Goal: Task Accomplishment & Management: Manage account settings

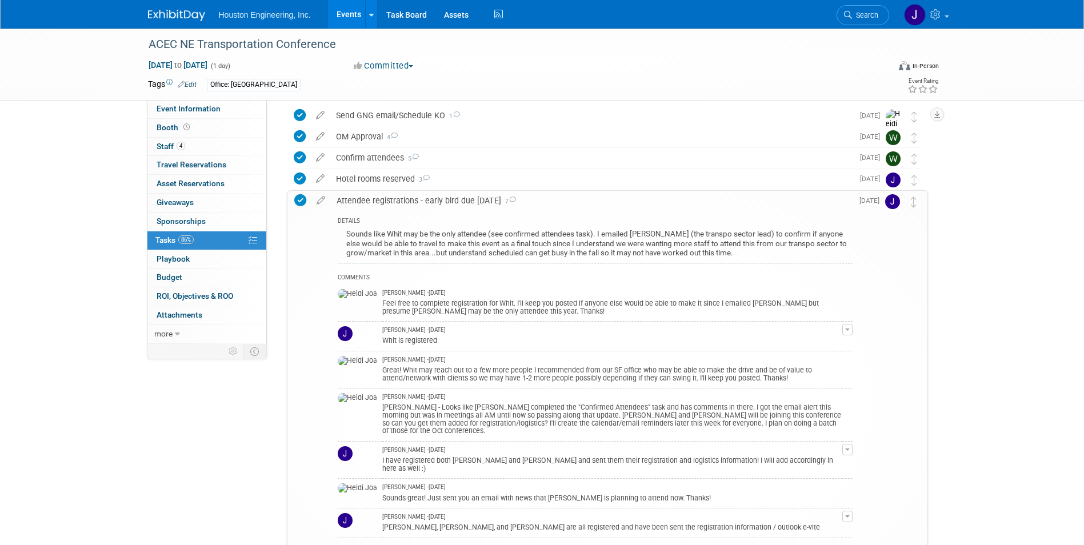
scroll to position [114, 0]
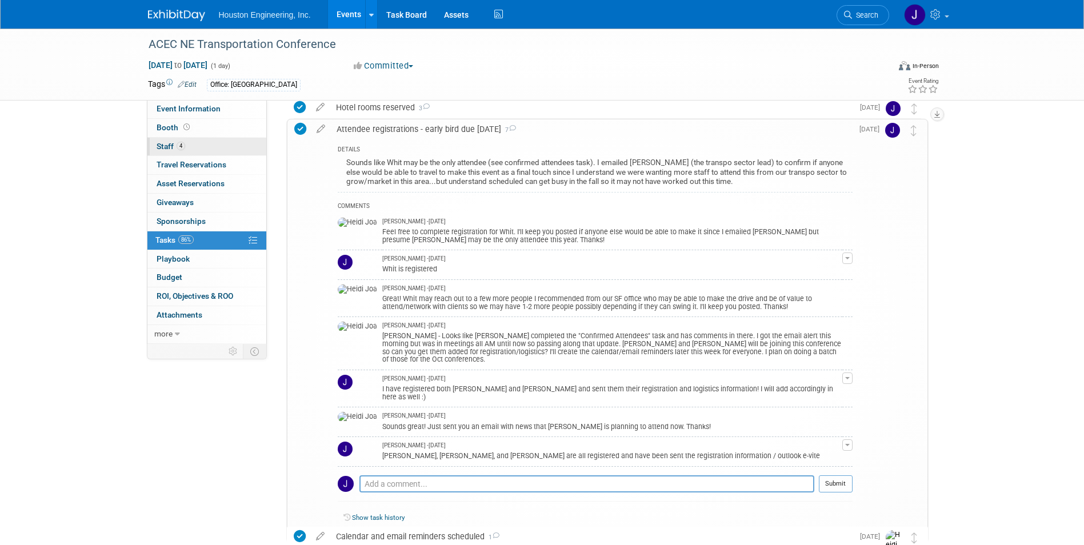
click at [169, 147] on span "Staff 4" at bounding box center [171, 146] width 29 height 9
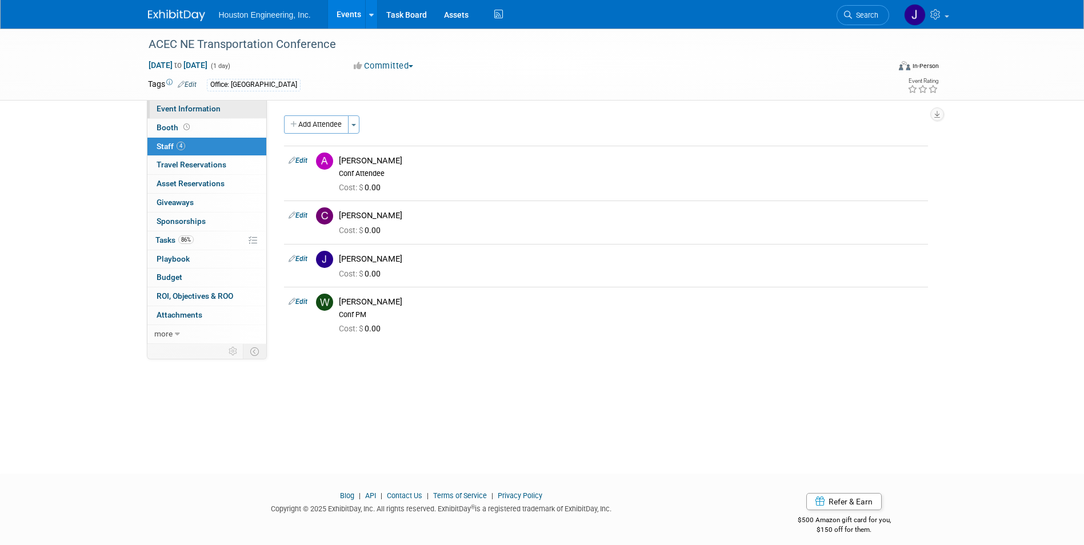
click at [216, 108] on span "Event Information" at bounding box center [189, 108] width 64 height 9
select select "3 - Reg/Prep Done"
select select "No"
select select "Multi-sector/Any/All"
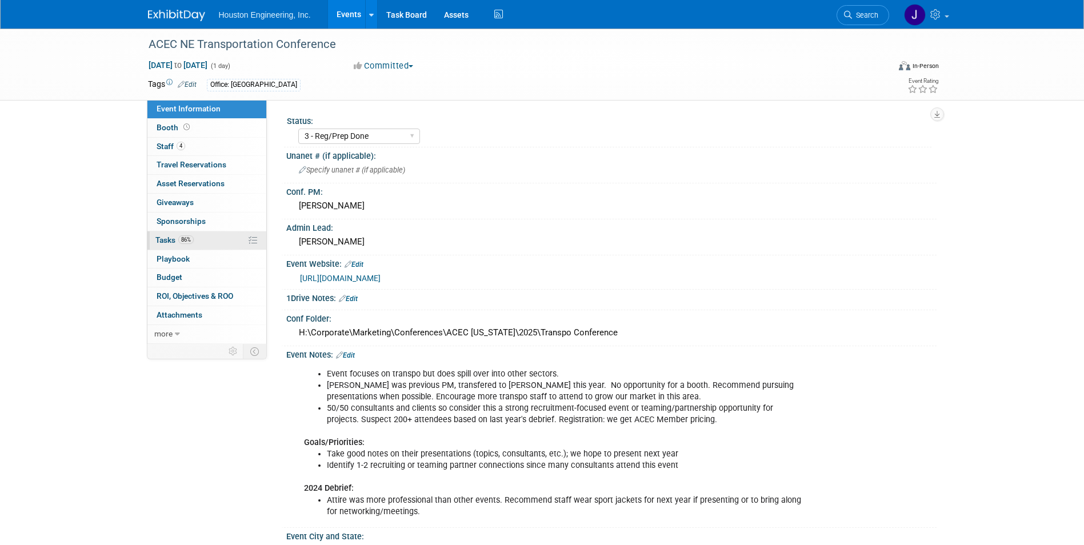
click at [173, 243] on span "Tasks 86%" at bounding box center [174, 240] width 38 height 9
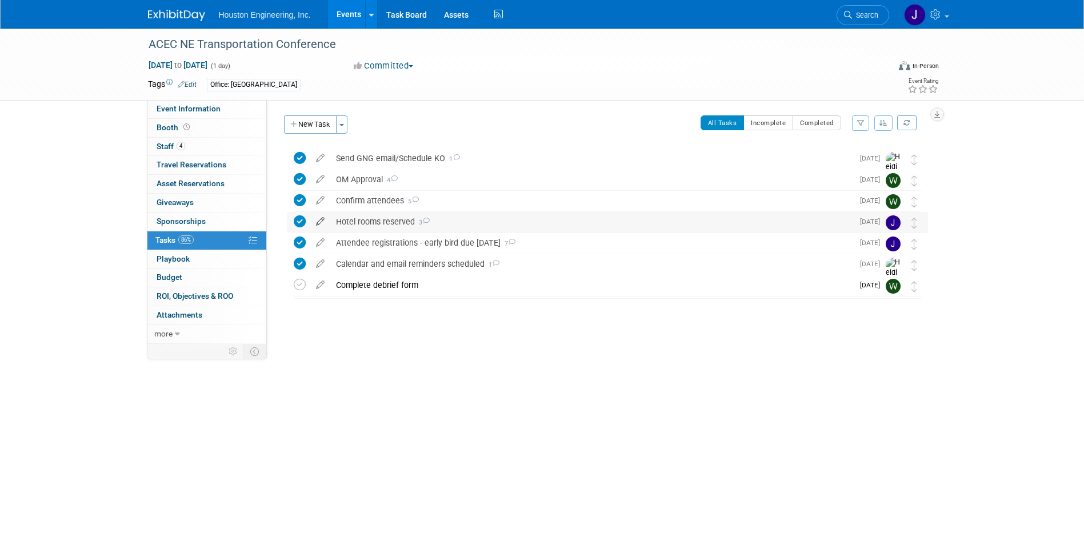
click at [320, 220] on icon at bounding box center [320, 219] width 20 height 14
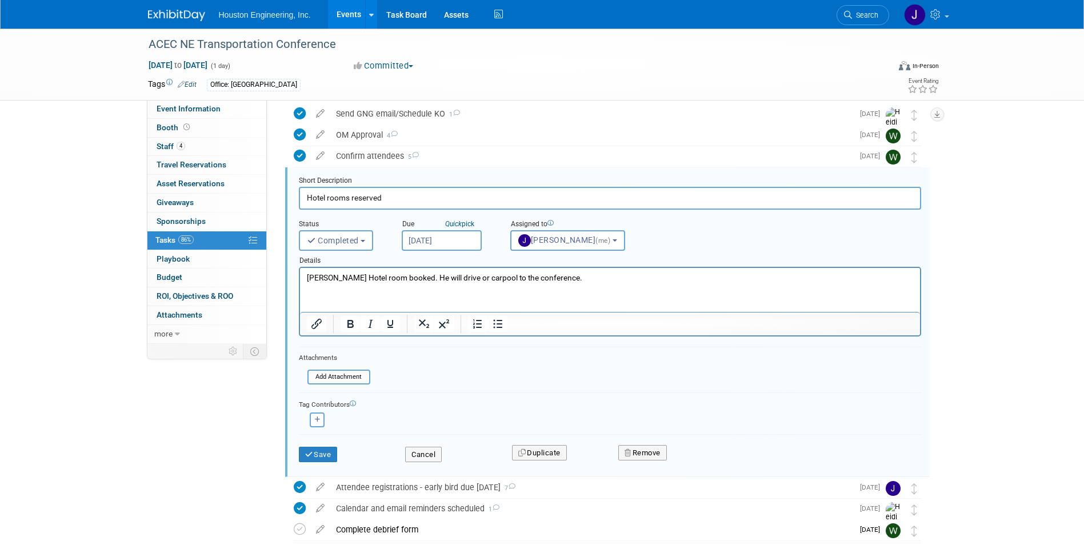
click at [604, 278] on p "[PERSON_NAME] Hotel room booked. He will drive or carpool to the conference." at bounding box center [609, 278] width 607 height 11
click at [226, 466] on div "Event Information Event Info Booth Booth 4 Staff 4 Staff 0 Travel Reservations …" at bounding box center [542, 286] width 806 height 604
click at [326, 454] on button "Save" at bounding box center [318, 455] width 39 height 16
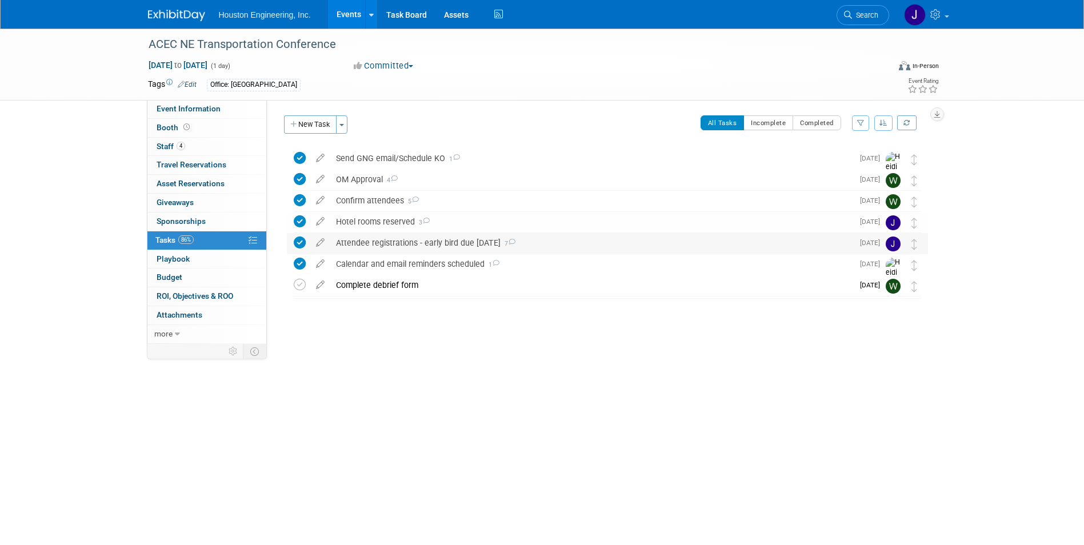
click at [438, 243] on div "Attendee registrations - early bird due [DATE] 7" at bounding box center [591, 242] width 523 height 19
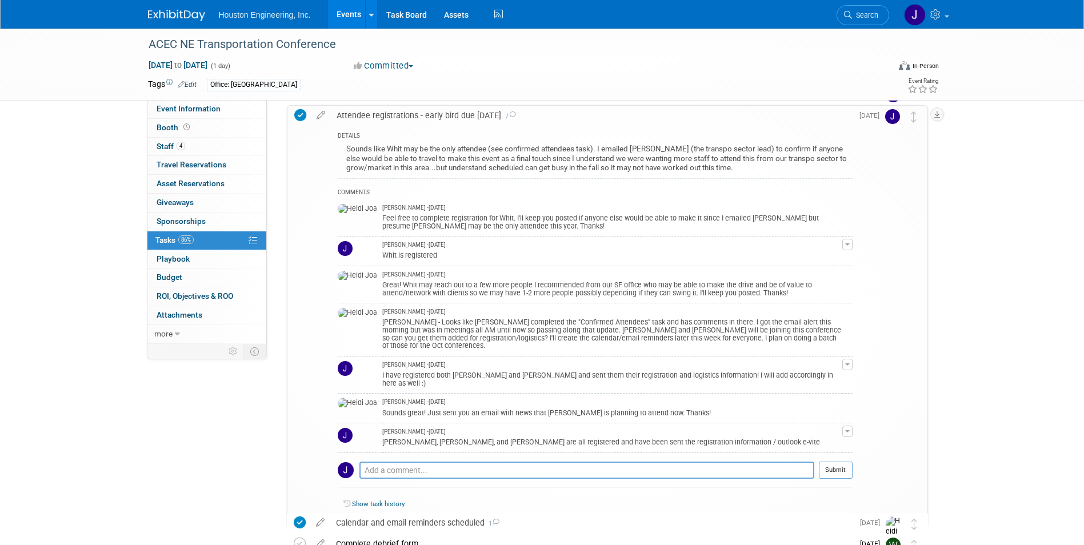
scroll to position [94, 0]
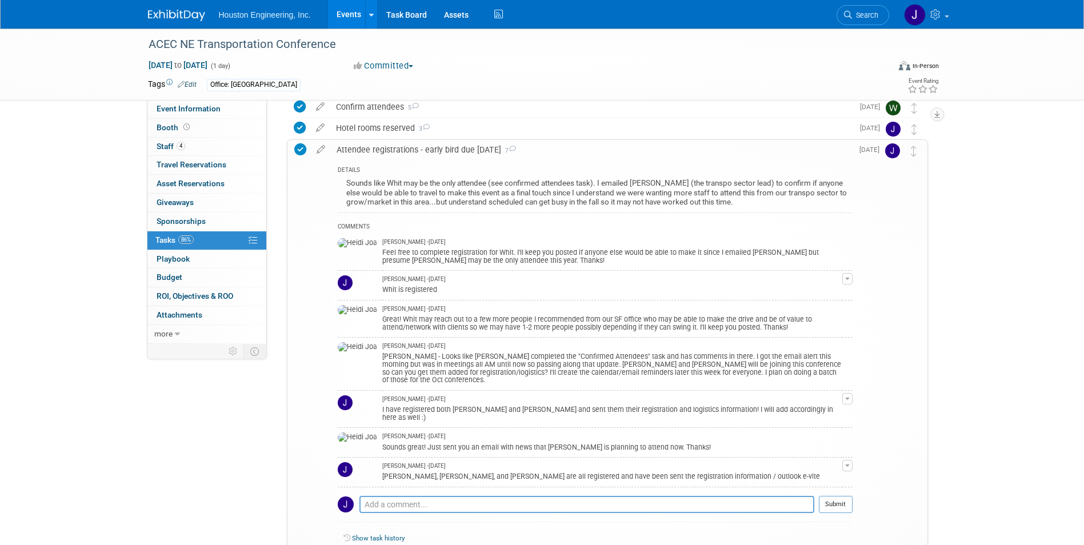
click at [282, 227] on div "Attendee registrations - early bird due [DATE] 7 DETAILS Sounds like Whit may b…" at bounding box center [604, 351] width 647 height 424
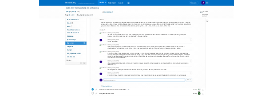
scroll to position [208, 0]
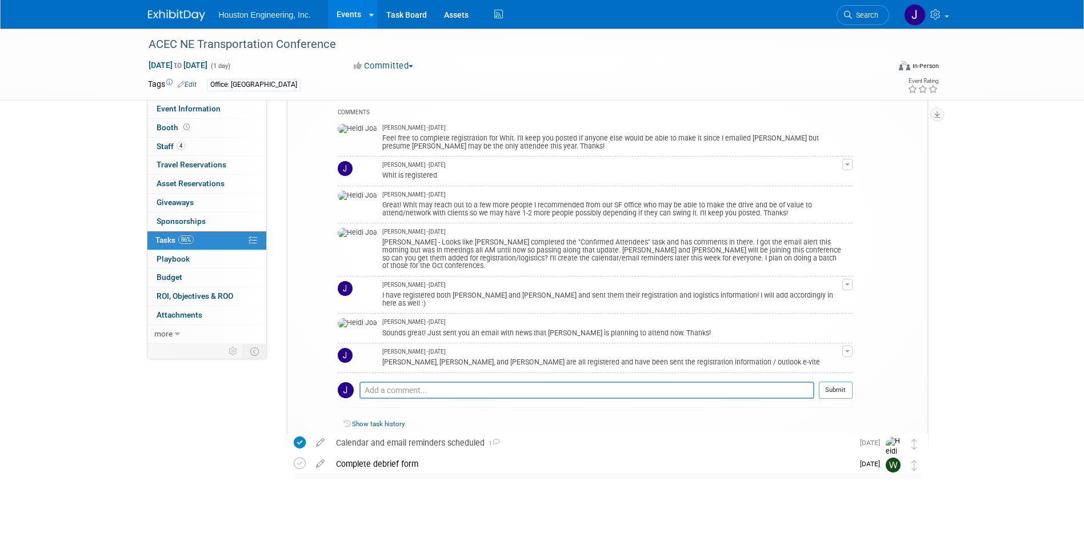
drag, startPoint x: 967, startPoint y: 332, endPoint x: 695, endPoint y: 220, distance: 294.3
click at [965, 331] on div "ACEC NE Transportation Conference [DATE] to [DATE] (1 day) [DATE] to [DATE] Com…" at bounding box center [542, 182] width 1084 height 725
